Goal: Task Accomplishment & Management: Complete application form

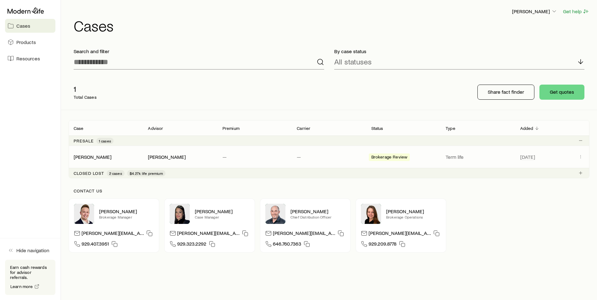
click at [394, 157] on span "Brokerage Review" at bounding box center [390, 158] width 36 height 7
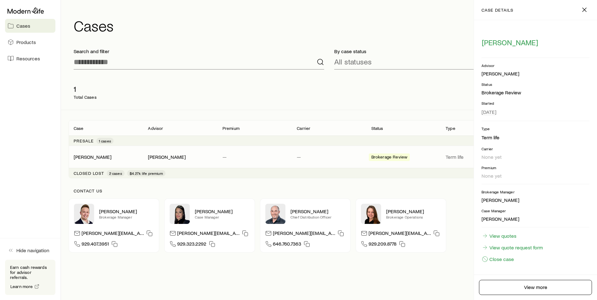
click at [394, 157] on span "Brokerage Review" at bounding box center [390, 158] width 36 height 7
click at [90, 155] on link "[PERSON_NAME]" at bounding box center [93, 157] width 38 height 6
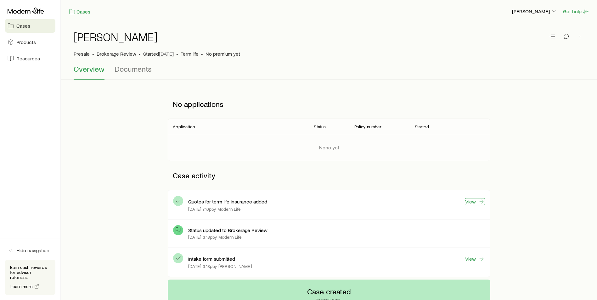
click at [474, 201] on link "View" at bounding box center [475, 201] width 20 height 7
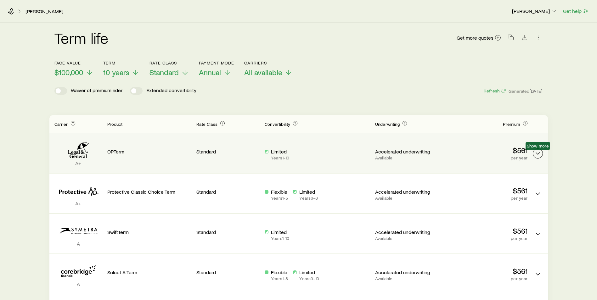
click at [538, 153] on icon "Term quotes" at bounding box center [538, 154] width 8 height 8
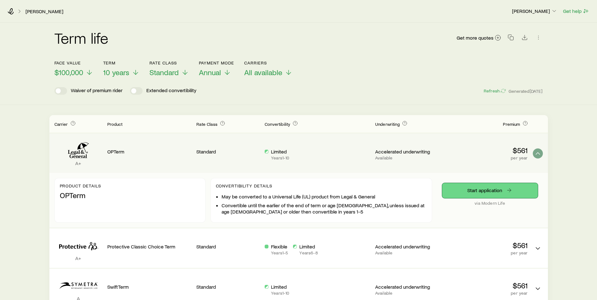
click at [499, 188] on link "Start application" at bounding box center [490, 190] width 96 height 15
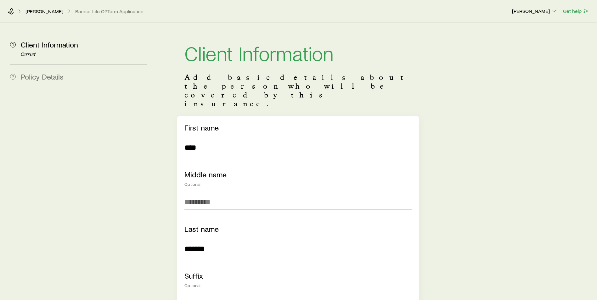
drag, startPoint x: 212, startPoint y: 130, endPoint x: 179, endPoint y: 128, distance: 32.8
click at [179, 128] on div "First name **** Middle name Optional Last name ******* Suffix Optional" at bounding box center [298, 217] width 242 height 203
type input "*********"
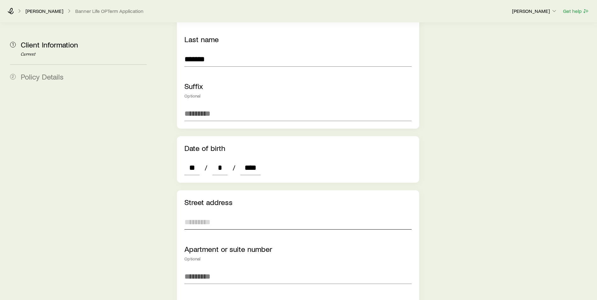
click at [199, 215] on input "text" at bounding box center [298, 222] width 227 height 15
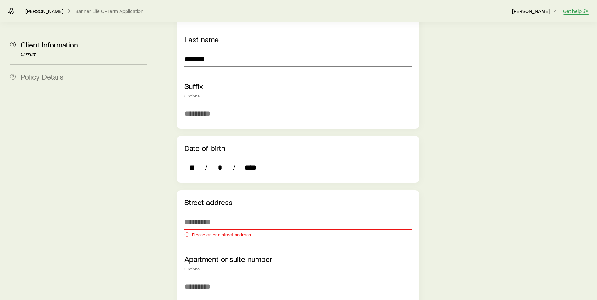
click at [576, 11] on button "Get help" at bounding box center [576, 11] width 27 height 7
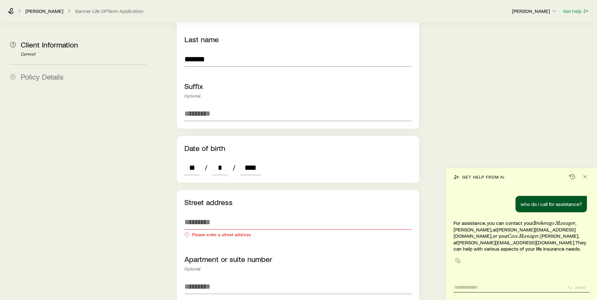
click at [464, 287] on textarea at bounding box center [508, 286] width 109 height 10
type textarea "*"
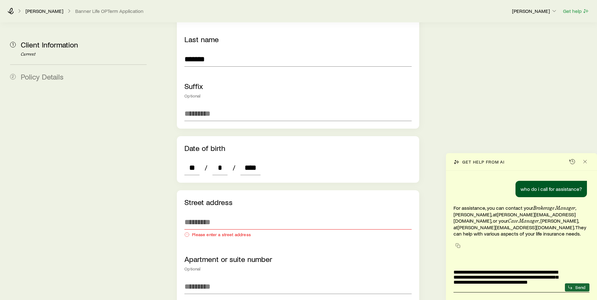
type textarea "**********"
click at [580, 289] on p "Send" at bounding box center [581, 287] width 10 height 5
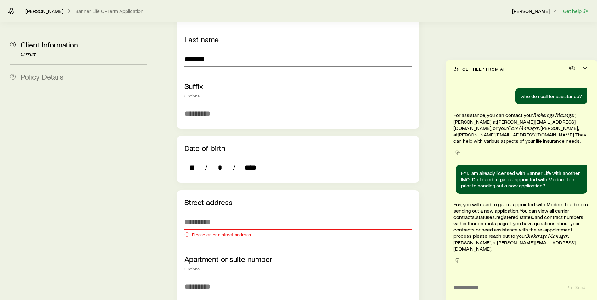
click at [134, 188] on aside "1 Client Information Current 2 Policy Details" at bounding box center [78, 277] width 147 height 889
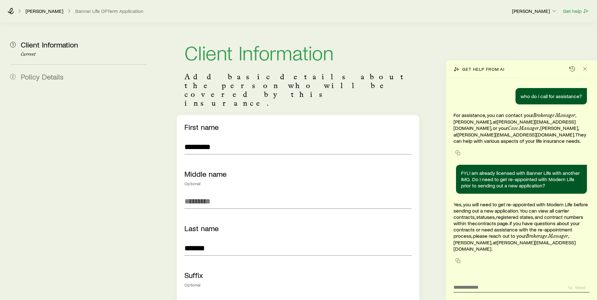
scroll to position [0, 0]
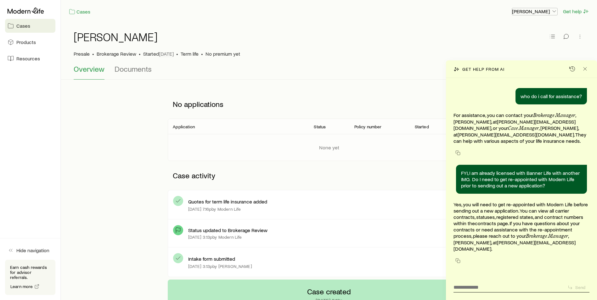
click at [530, 10] on p "[PERSON_NAME]" at bounding box center [534, 11] width 45 height 6
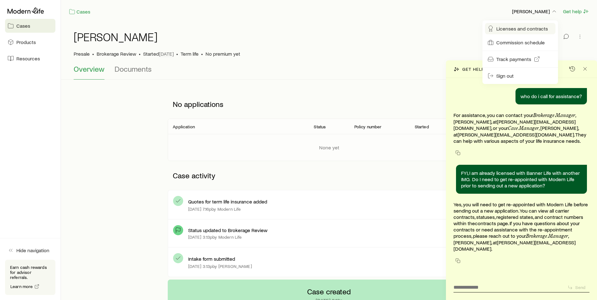
click at [514, 28] on span "Licenses and contracts" at bounding box center [523, 29] width 52 height 6
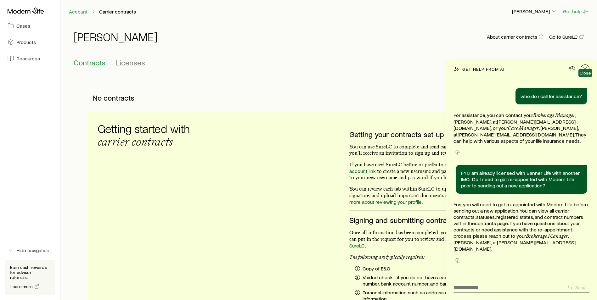
click at [582, 73] on button "Close" at bounding box center [585, 69] width 9 height 9
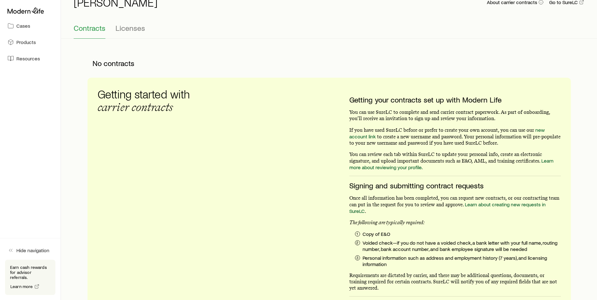
scroll to position [94, 0]
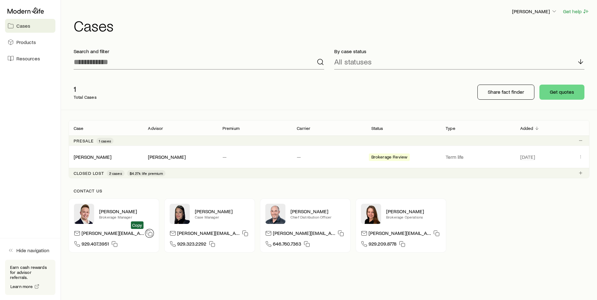
click at [146, 232] on icon "button" at bounding box center [149, 233] width 6 height 6
click at [87, 155] on link "[PERSON_NAME]" at bounding box center [93, 157] width 38 height 6
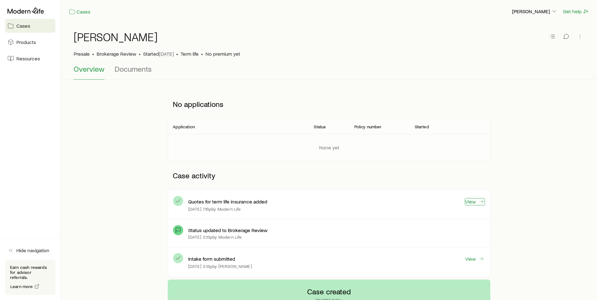
click at [471, 201] on link "View" at bounding box center [475, 201] width 20 height 7
